Goal: Transaction & Acquisition: Purchase product/service

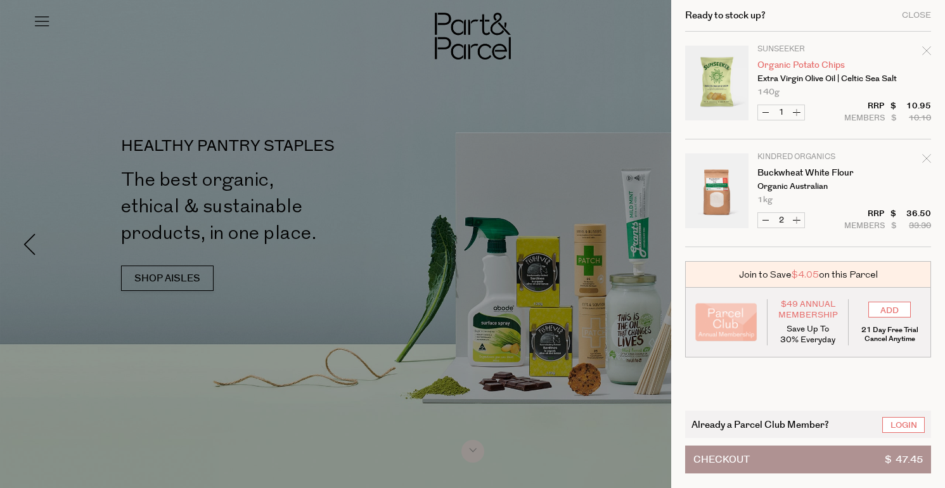
click at [806, 64] on link "Organic Potato Chips" at bounding box center [806, 65] width 98 height 9
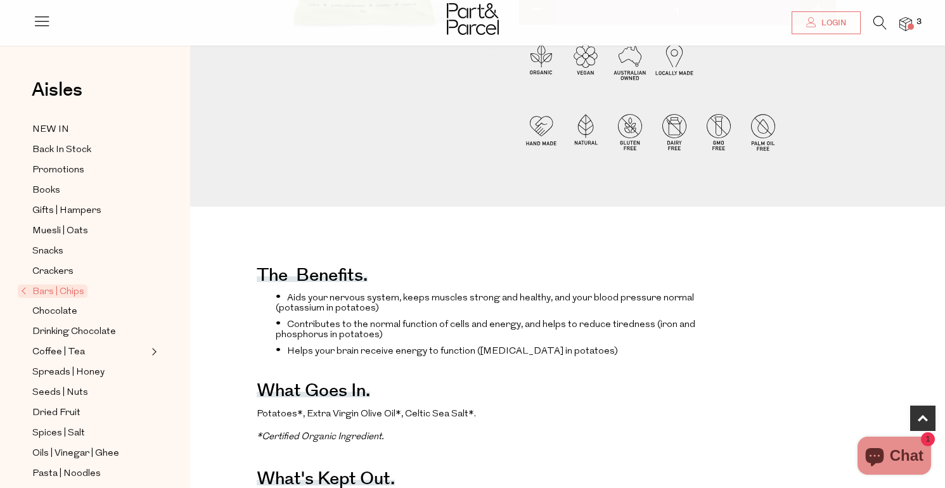
scroll to position [238, 0]
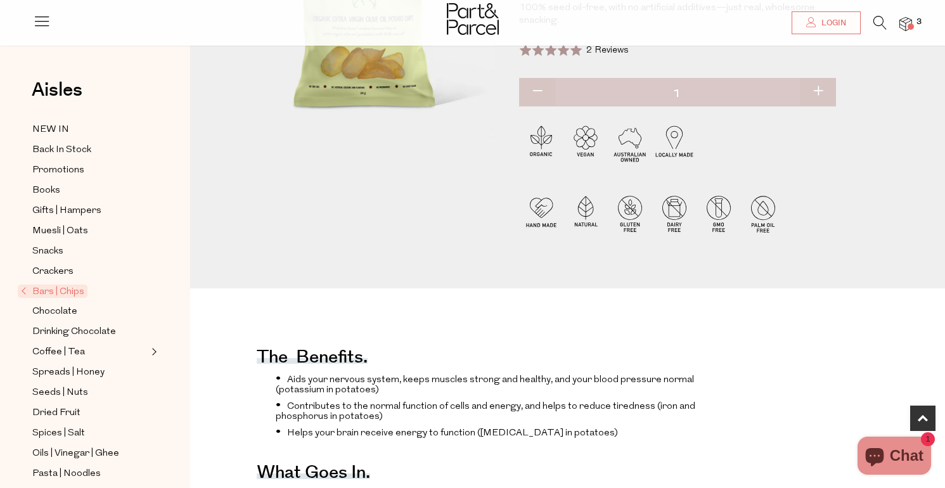
click at [905, 23] on img at bounding box center [905, 24] width 13 height 15
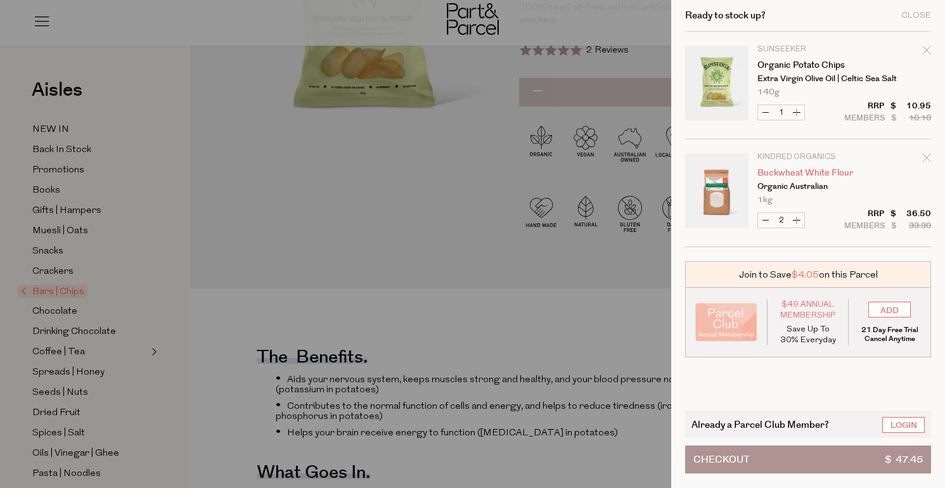
click at [788, 173] on link "Buckwheat White Flour" at bounding box center [806, 173] width 98 height 9
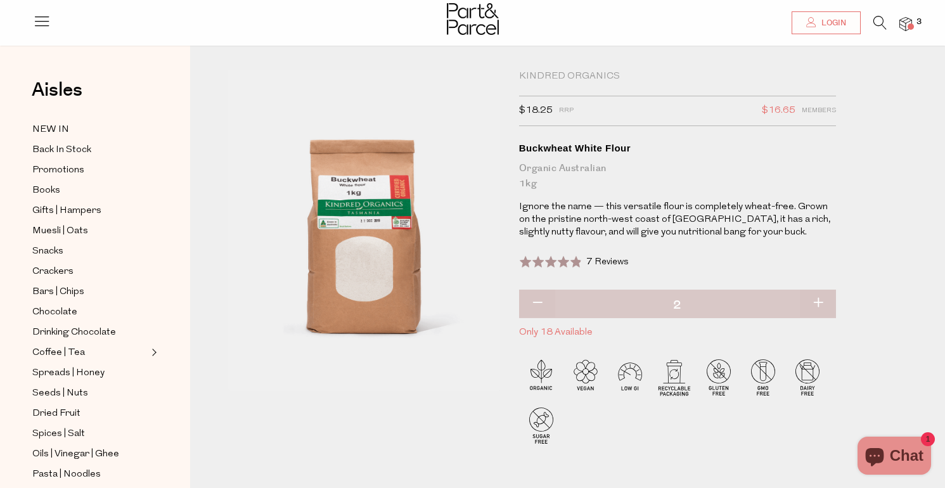
scroll to position [15, 0]
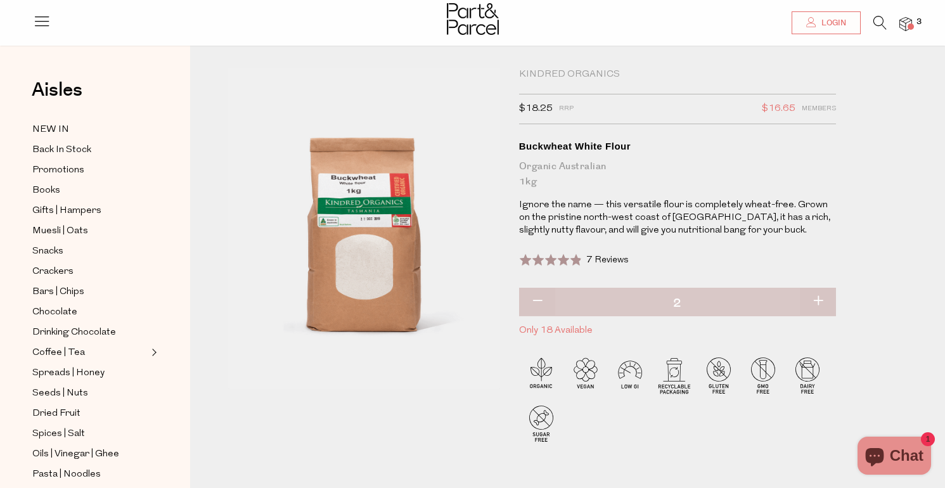
click at [905, 27] on img at bounding box center [905, 24] width 13 height 15
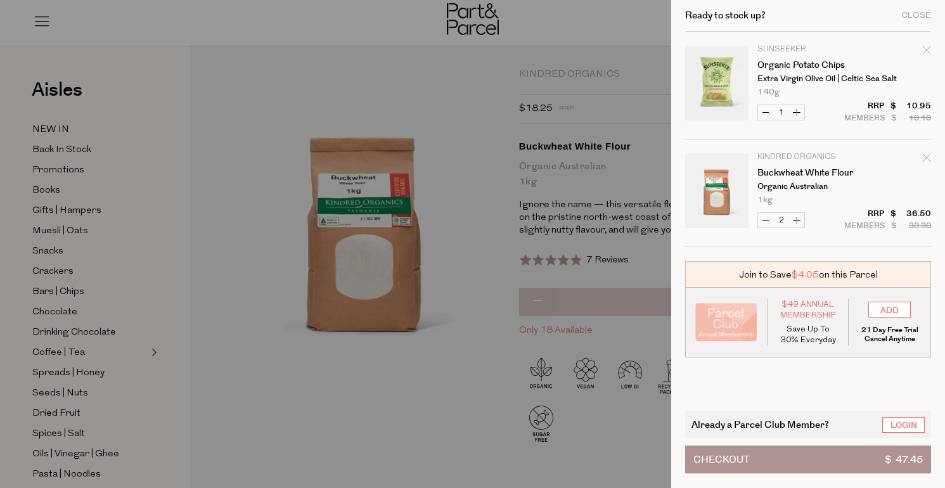
click at [726, 453] on span "Checkout" at bounding box center [721, 459] width 56 height 27
